Goal: Task Accomplishment & Management: Manage account settings

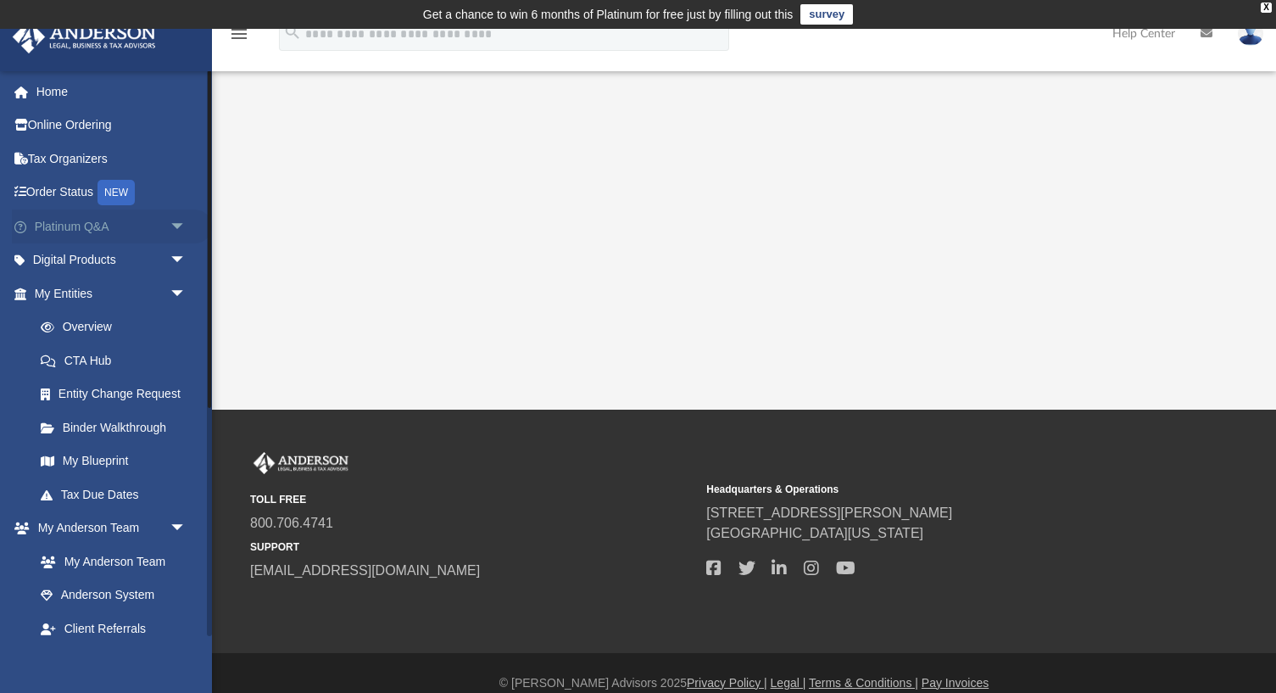
click at [179, 223] on span "arrow_drop_down" at bounding box center [187, 226] width 34 height 35
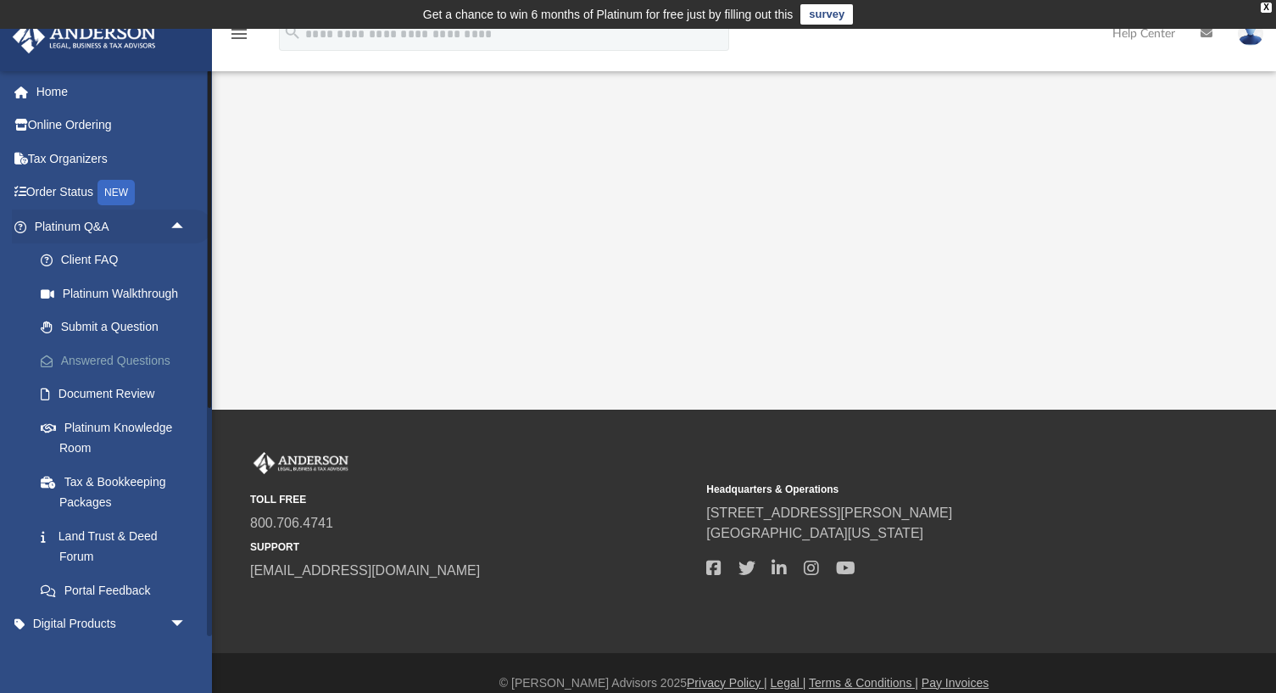
click at [129, 363] on link "Answered Questions" at bounding box center [118, 360] width 188 height 34
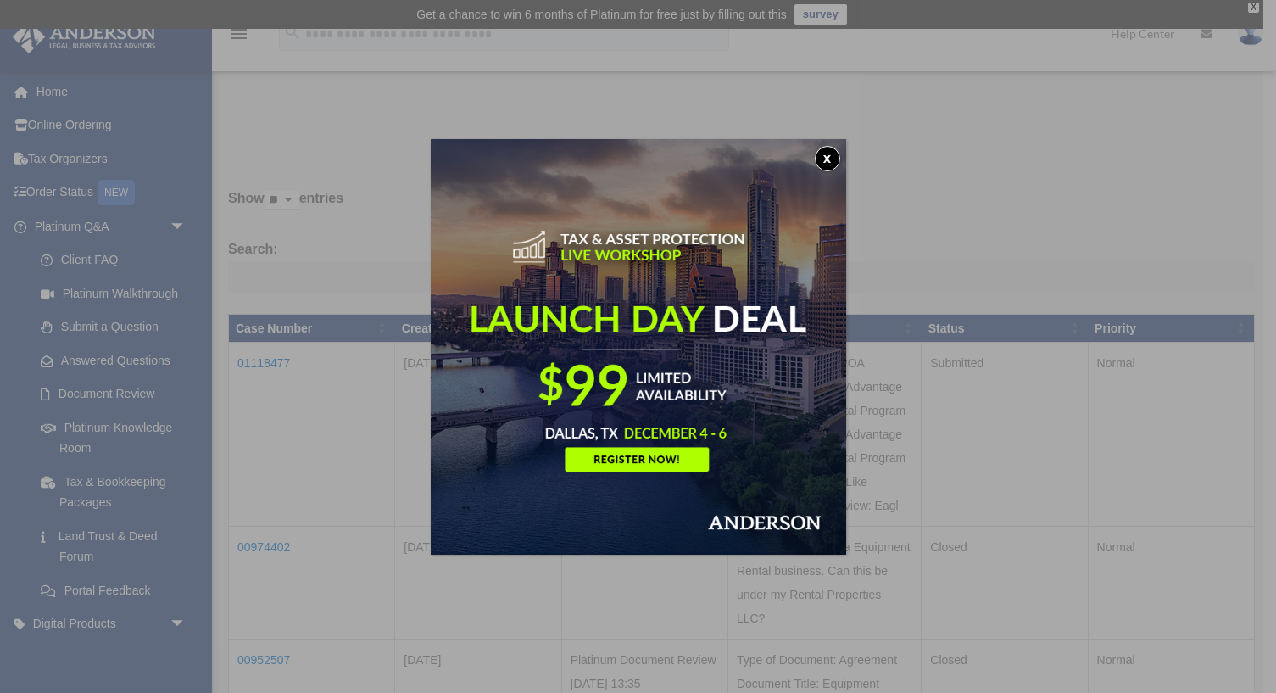
click at [824, 161] on button "x" at bounding box center [827, 158] width 25 height 25
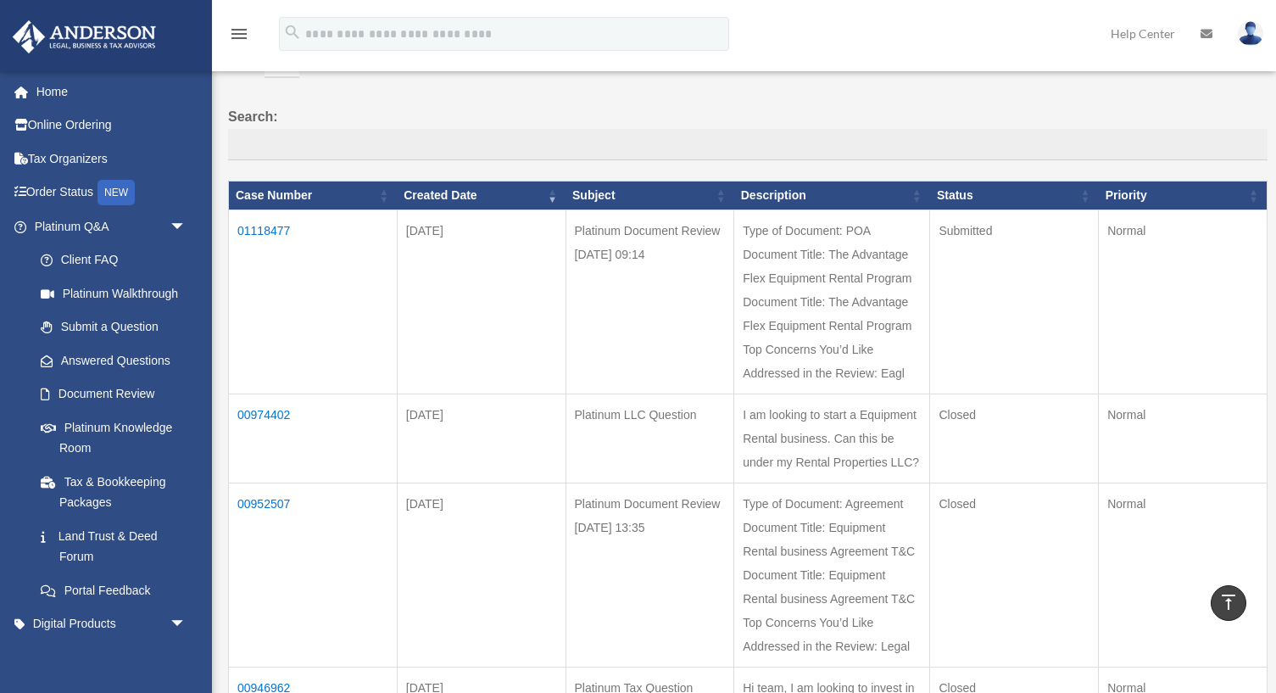
scroll to position [67, 0]
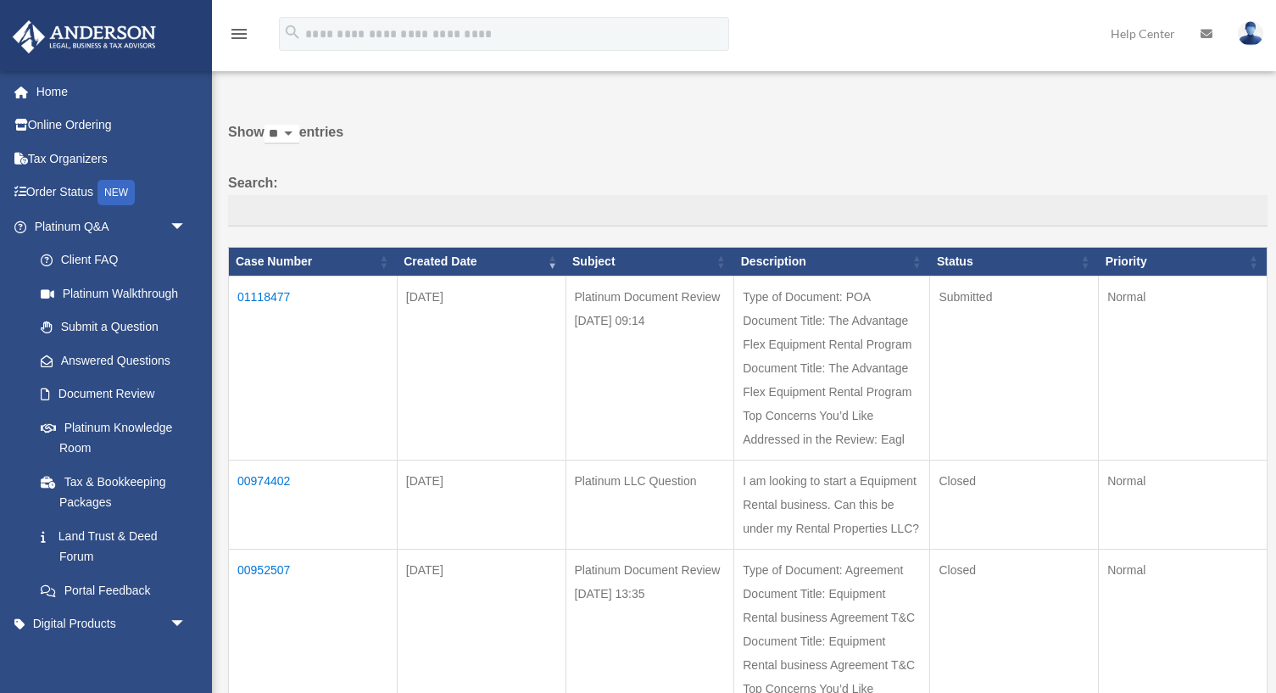
click at [275, 298] on td "01118477" at bounding box center [313, 368] width 169 height 184
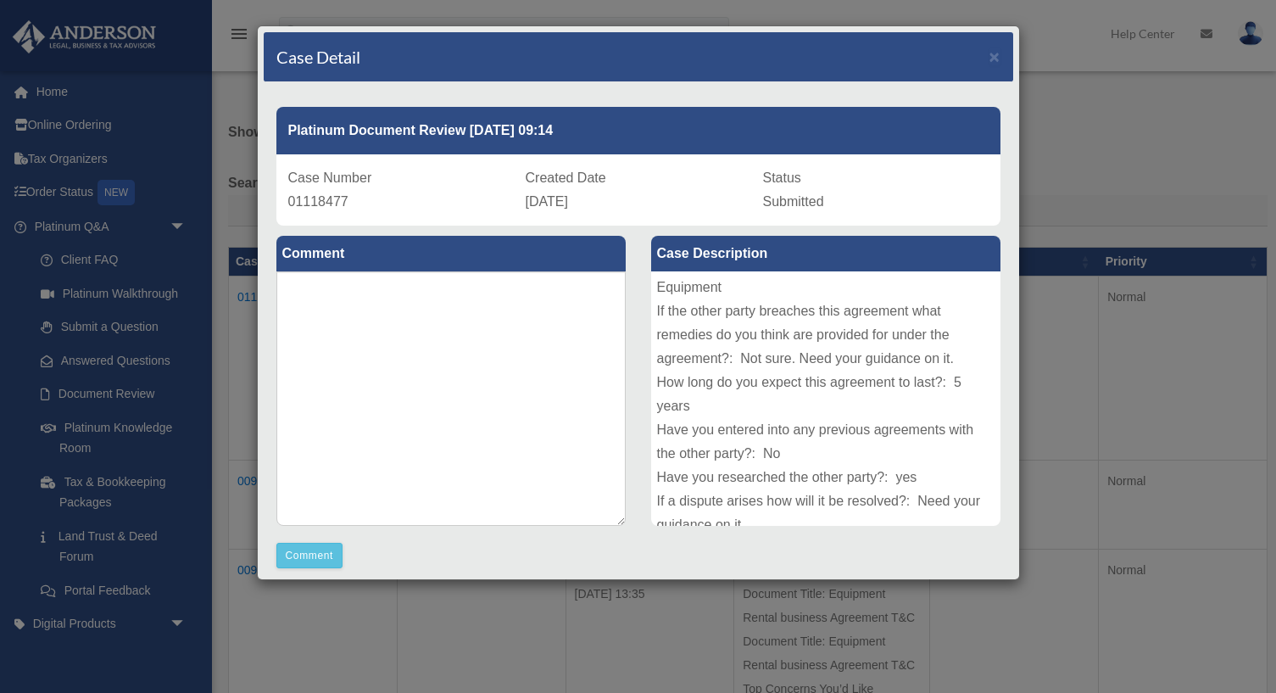
scroll to position [375, 0]
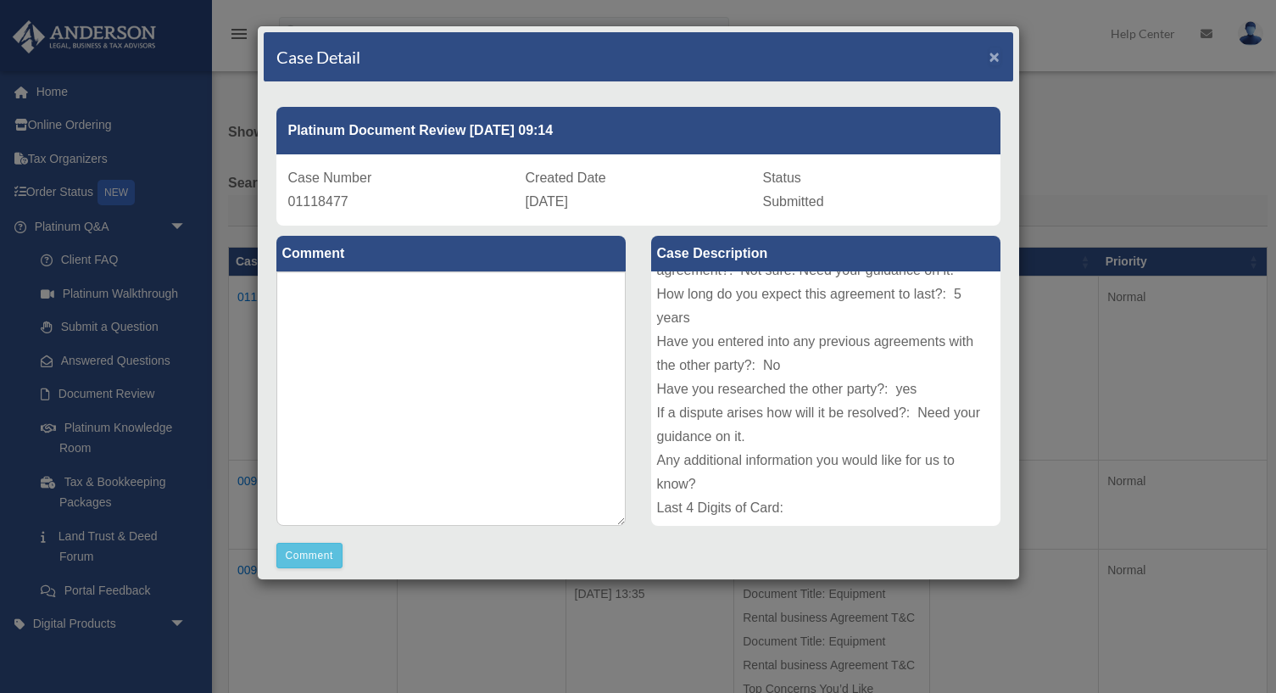
click at [994, 56] on span "×" at bounding box center [994, 56] width 11 height 19
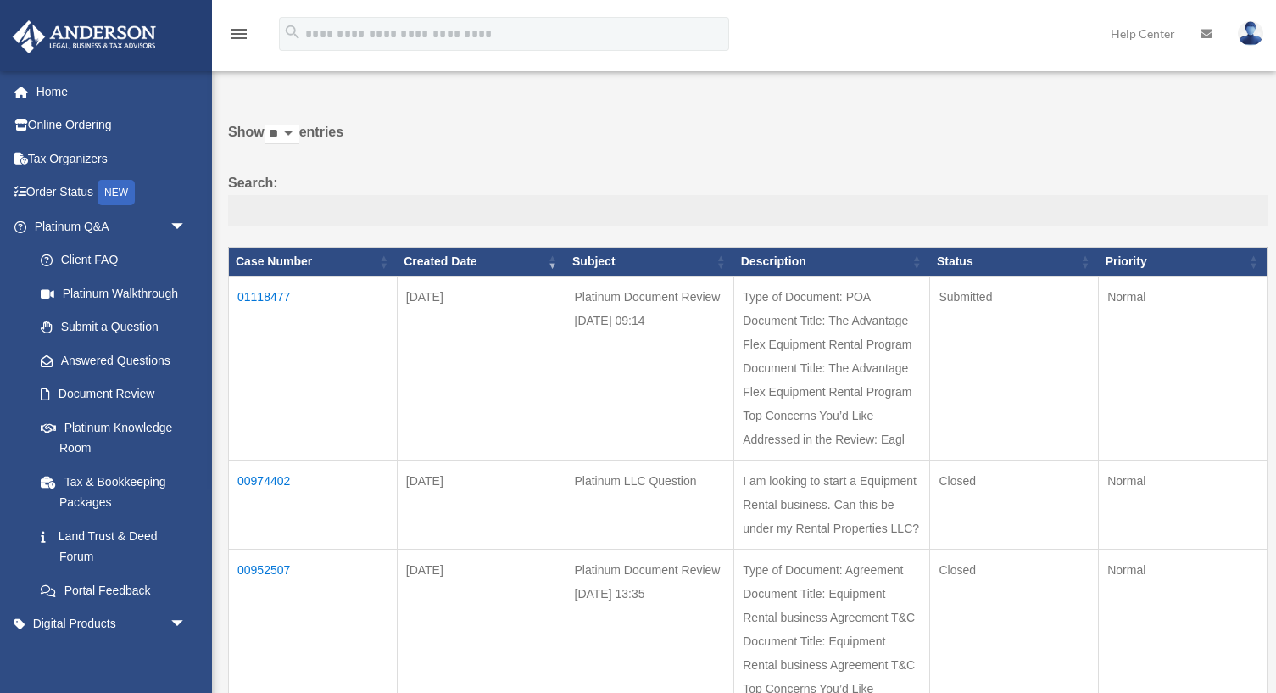
click at [1259, 36] on img at bounding box center [1250, 33] width 25 height 25
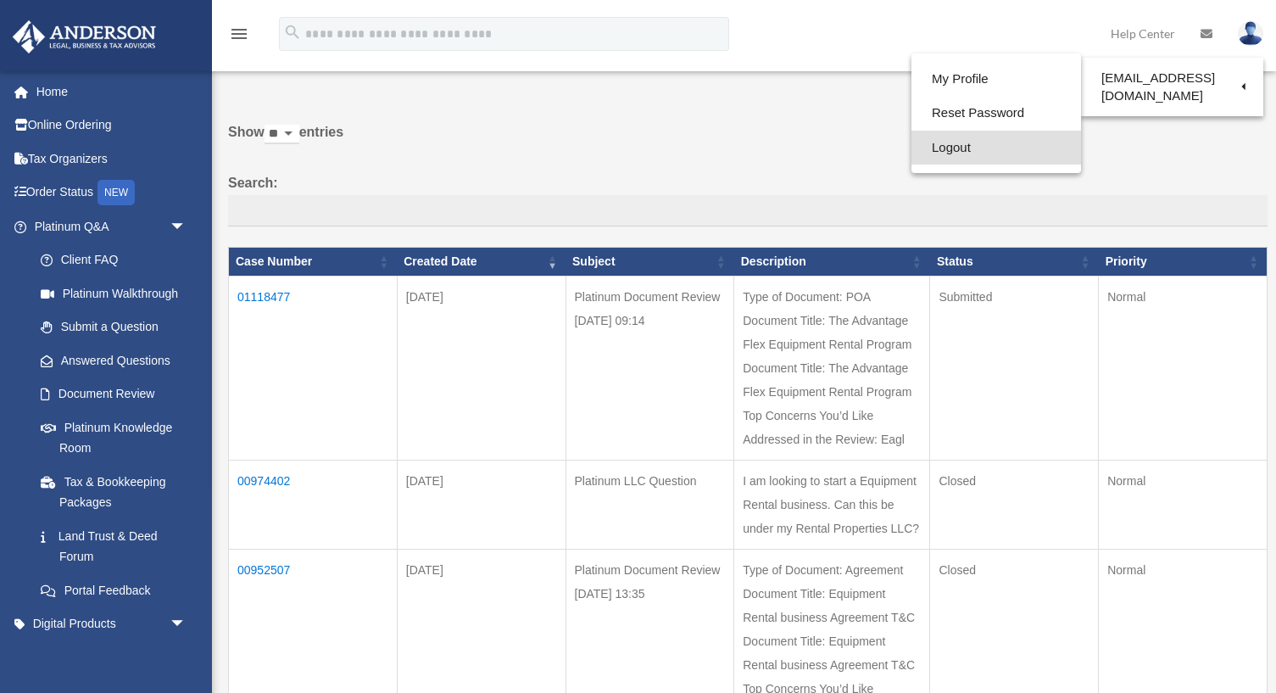
click at [967, 148] on link "Logout" at bounding box center [996, 148] width 170 height 35
